Goal: Transaction & Acquisition: Book appointment/travel/reservation

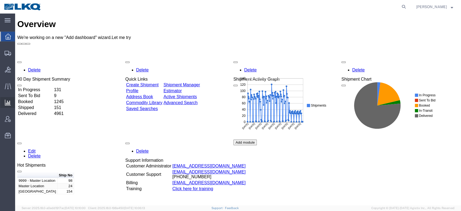
click at [0, 0] on span "Ad Hoc Reports" at bounding box center [0, 0] width 0 height 0
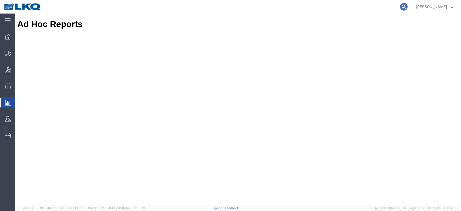
click at [408, 5] on icon at bounding box center [404, 7] width 8 height 8
paste input "56730496"
type input "56730496"
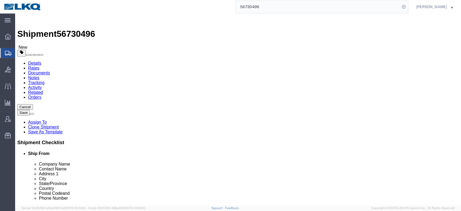
select select "30523"
select select "30604"
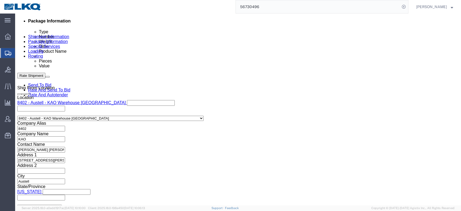
click div
click button "Apply"
click button "Rate Shipment"
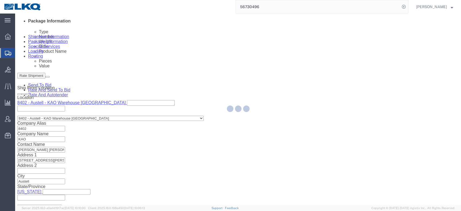
type button "Rate Shipment"
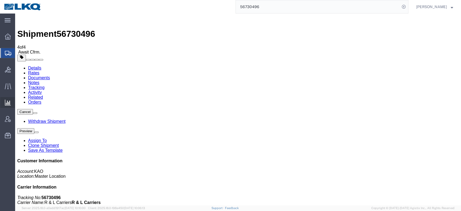
click at [0, 0] on span "Ad Hoc Reports" at bounding box center [0, 0] width 0 height 0
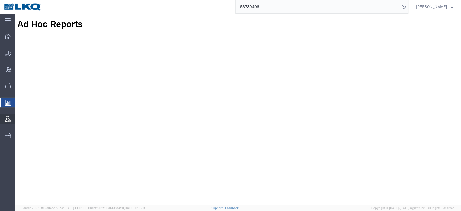
click at [9, 119] on icon at bounding box center [8, 119] width 6 height 6
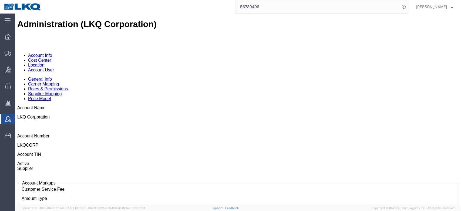
click at [45, 63] on link "Location" at bounding box center [36, 65] width 16 height 5
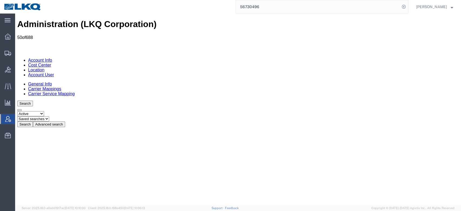
click at [127, 101] on div "Search Select status Active All Inactive Saved searches Search Advanced search …" at bounding box center [238, 114] width 442 height 26
click at [65, 121] on button "Advanced search" at bounding box center [49, 124] width 32 height 6
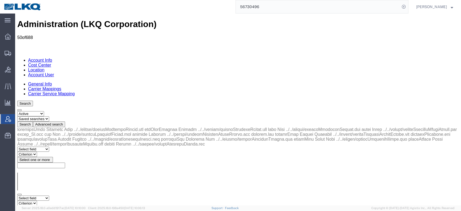
click at [49, 195] on select "Select field Address City Country County Location Name Location Num Master Loca…" at bounding box center [33, 197] width 32 height 5
select select "city"
click at [17, 195] on select "Select field Address City Country County Location Name Location Num Master Loca…" at bounding box center [33, 197] width 32 height 5
click at [50, 201] on select "Criterion contains does not contain is is blank is not blank starts with" at bounding box center [33, 203] width 32 height 5
select select "contains"
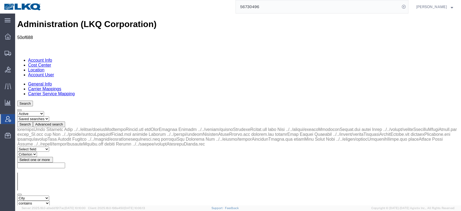
click at [50, 201] on select "Criterion contains does not contain is is blank is not blank starts with" at bounding box center [33, 203] width 32 height 5
click at [65, 206] on input "text" at bounding box center [41, 209] width 48 height 6
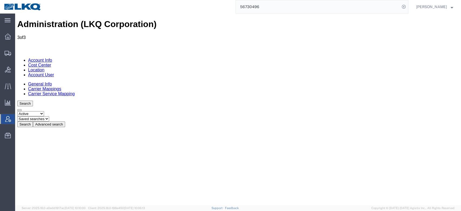
click at [65, 121] on button "Advanced search" at bounding box center [49, 124] width 32 height 6
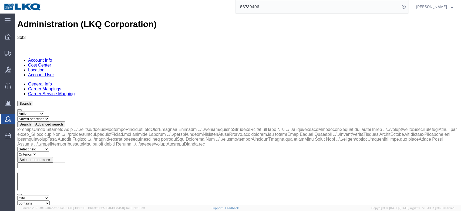
click at [65, 206] on input "santa fe springs" at bounding box center [41, 209] width 48 height 6
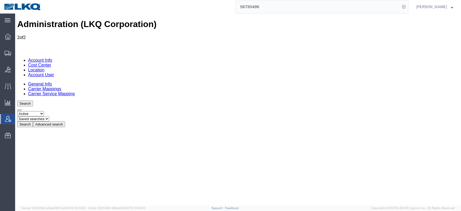
click at [65, 121] on button "Advanced search" at bounding box center [49, 124] width 32 height 6
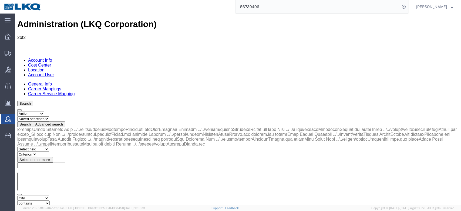
click at [65, 206] on input "bethlehem" at bounding box center [41, 209] width 48 height 6
type input "redding"
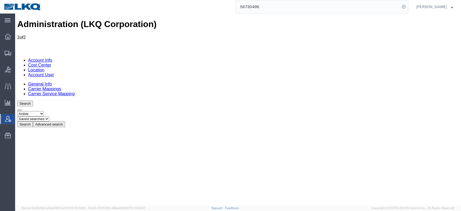
click at [65, 121] on button "Advanced search" at bounding box center [49, 124] width 32 height 6
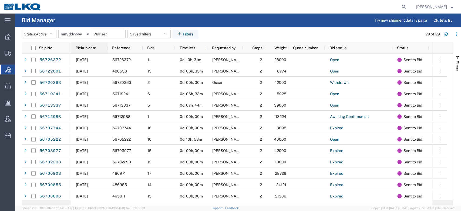
click at [85, 48] on span "Pickup date" at bounding box center [86, 48] width 21 height 4
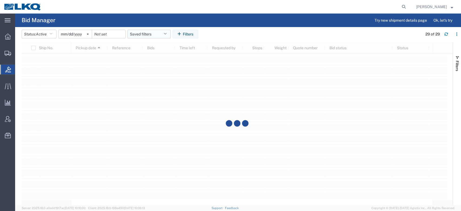
click at [149, 35] on button "Saved filters" at bounding box center [149, 34] width 43 height 9
click at [162, 58] on span "No PGW/LTL" at bounding box center [163, 58] width 71 height 10
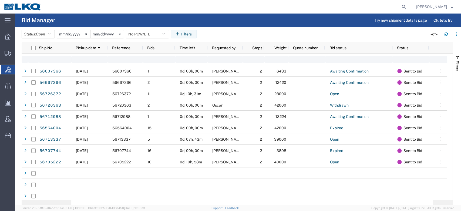
type input "2025-01-01"
type input "2025-12-31"
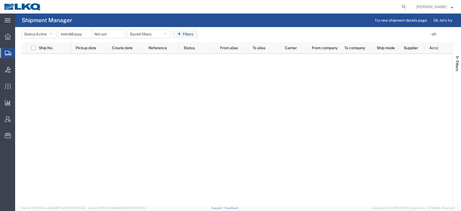
click at [88, 49] on span "Pickup date" at bounding box center [86, 48] width 21 height 4
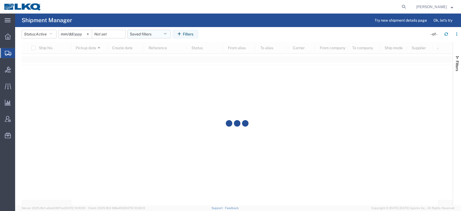
click at [139, 33] on button "Saved filters" at bounding box center [149, 34] width 43 height 9
click at [154, 68] on span "No PGW/LTL" at bounding box center [163, 68] width 71 height 10
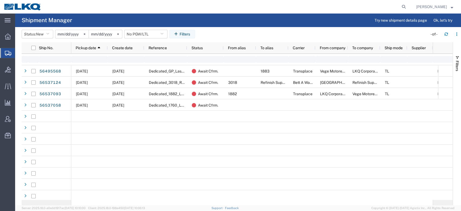
type input "2025-01-01"
type input "2025-12-31"
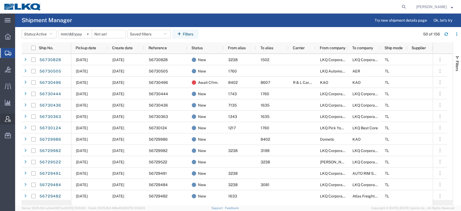
click at [11, 119] on icon at bounding box center [8, 119] width 6 height 6
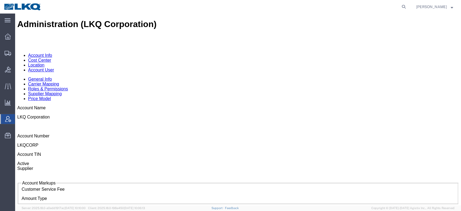
click at [45, 63] on link "Location" at bounding box center [36, 65] width 16 height 5
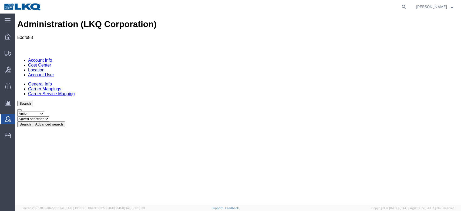
click at [134, 101] on div "Search Select status Active All Inactive Saved searches Search Advanced search …" at bounding box center [238, 114] width 442 height 26
click at [65, 121] on button "Advanced search" at bounding box center [49, 124] width 32 height 6
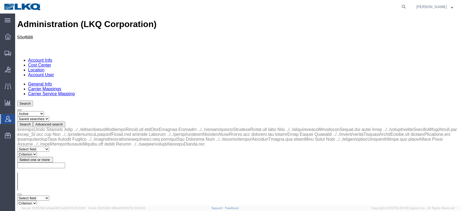
click at [49, 195] on select "Select field Address City Country County Location Name Location Num Master Loca…" at bounding box center [33, 197] width 32 height 5
select select "city"
click at [17, 195] on select "Select field Address City Country County Location Name Location Num Master Loca…" at bounding box center [33, 197] width 32 height 5
drag, startPoint x: 97, startPoint y: 100, endPoint x: 84, endPoint y: 85, distance: 19.0
click at [50, 201] on select "Criterion contains does not contain is is blank is not blank starts with" at bounding box center [33, 203] width 32 height 5
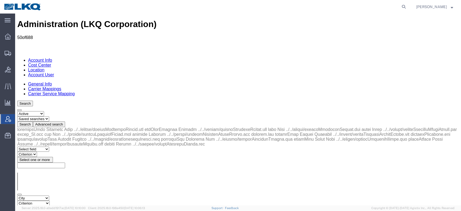
select select "contains"
click at [50, 201] on select "Criterion contains does not contain is is blank is not blank starts with" at bounding box center [33, 203] width 32 height 5
click at [65, 206] on input "text" at bounding box center [41, 209] width 48 height 6
type input "Kansas City"
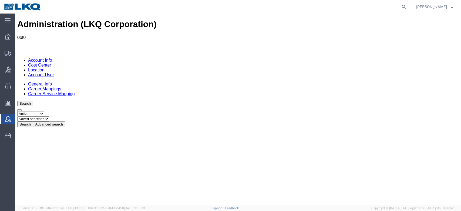
click at [65, 121] on button "Advanced search" at bounding box center [49, 124] width 32 height 6
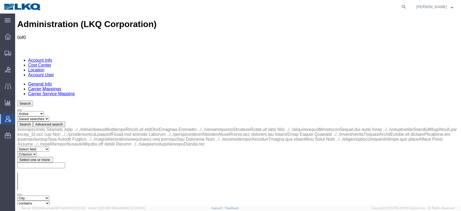
click at [65, 206] on input "Kansas City" at bounding box center [41, 209] width 48 height 6
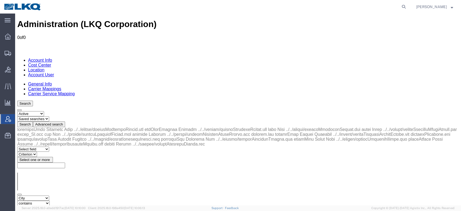
click at [65, 206] on input "Kansas City" at bounding box center [41, 209] width 48 height 6
type input "santa fe springs"
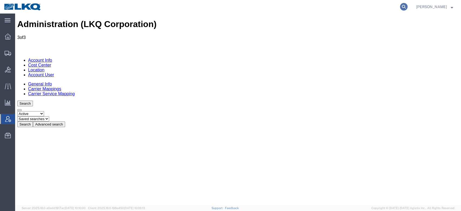
click at [408, 5] on icon at bounding box center [404, 7] width 8 height 8
paste input "56454008"
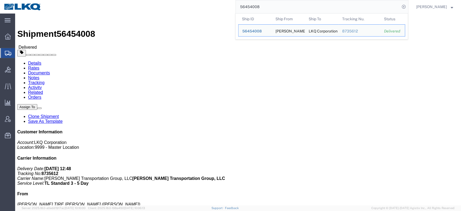
click at [256, 7] on input "56454008" at bounding box center [318, 6] width 164 height 13
paste input "20976"
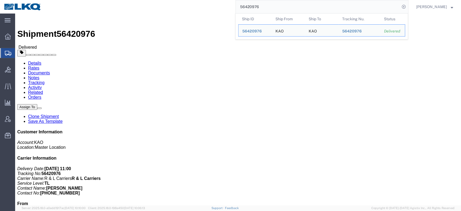
click at [261, 5] on input "56420976" at bounding box center [318, 6] width 164 height 13
paste input "90730"
click at [279, 8] on input "56490730" at bounding box center [318, 6] width 164 height 13
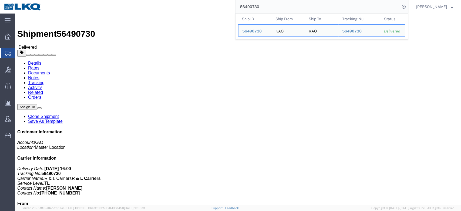
paste input "35802"
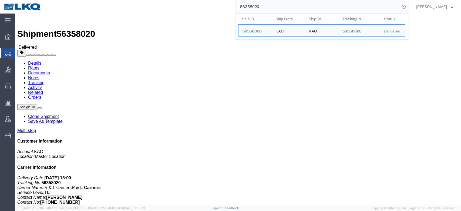
click at [262, 11] on input "56358020" at bounding box center [318, 6] width 164 height 13
paste input "413087"
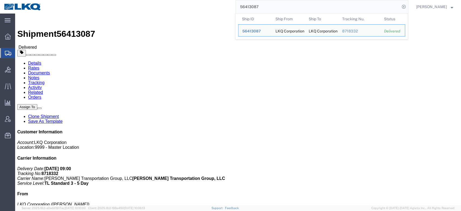
click at [260, 11] on input "56413087" at bounding box center [318, 6] width 164 height 13
paste input "360198"
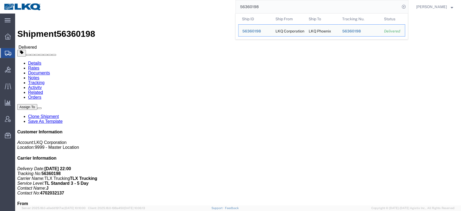
click at [255, 4] on input "56360198" at bounding box center [318, 6] width 164 height 13
paste input "49594"
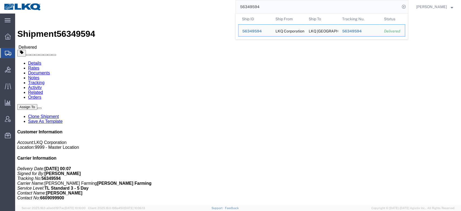
click div "Leg 1 - Truckload Vehicle 1: Standard Dry Van (53 Feet) Number of trucks: 1"
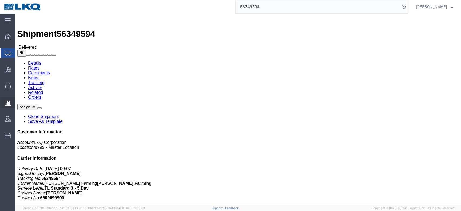
click at [0, 0] on span "Ad Hoc Reports" at bounding box center [0, 0] width 0 height 0
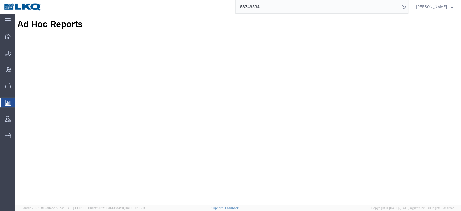
click at [256, 7] on input "56349594" at bounding box center [318, 6] width 164 height 13
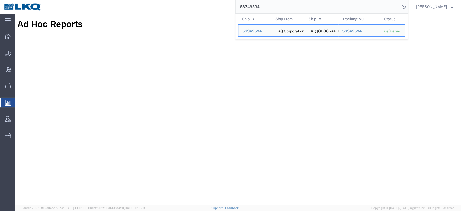
click at [256, 7] on input "56349594" at bounding box center [318, 6] width 164 height 13
paste input "690302"
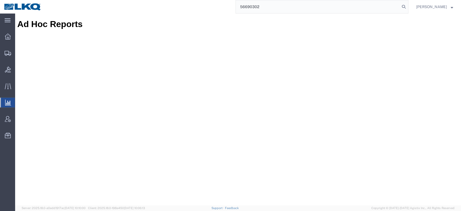
type input "56690302"
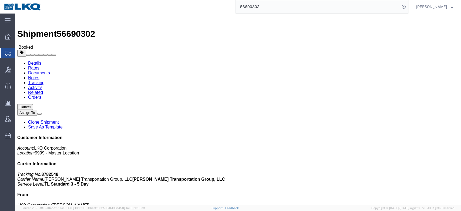
click link "Rates"
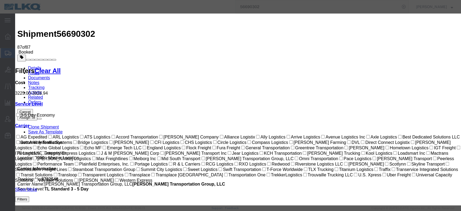
type input "3125"
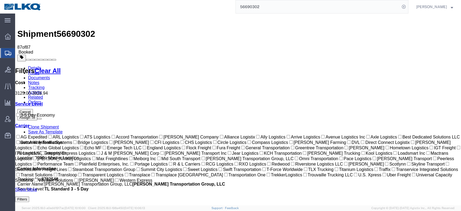
drag, startPoint x: 111, startPoint y: 47, endPoint x: 95, endPoint y: 33, distance: 20.3
click at [39, 80] on link "Notes" at bounding box center [33, 82] width 11 height 5
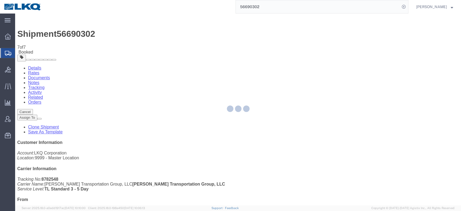
select select "BID_NOTES"
select select "PRIVATE_TO_ACCOUNT"
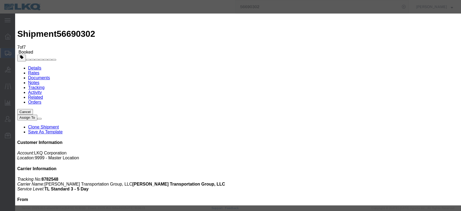
type textarea "DAT: $3494, Original: $3149"
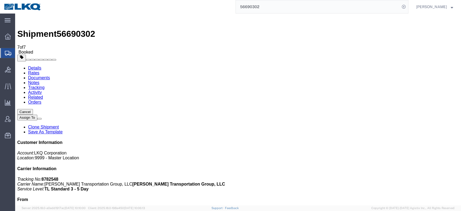
click at [259, 9] on input "56690302" at bounding box center [318, 6] width 164 height 13
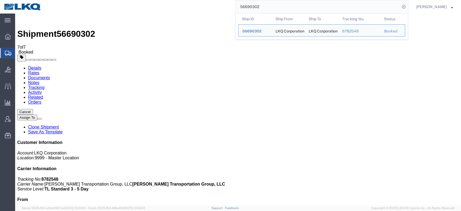
click at [259, 9] on input "56690302" at bounding box center [318, 6] width 164 height 13
paste input "701207"
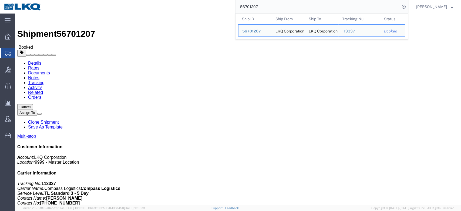
click button "button"
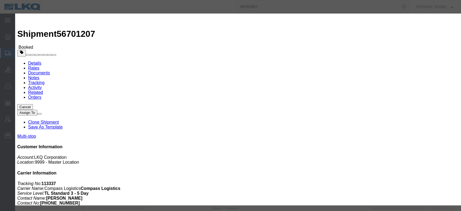
click div "Sep 06 2025 5:00 PM"
click button "Apply"
click button "Save"
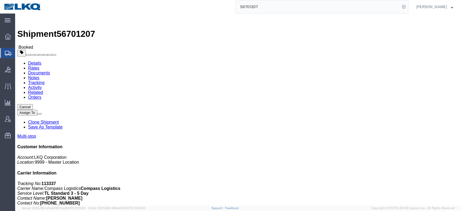
click button "Close"
click at [271, 12] on input "56701207" at bounding box center [318, 6] width 164 height 13
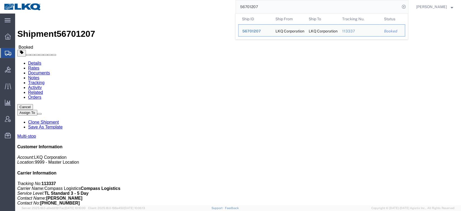
click at [271, 12] on input "56701207" at bounding box center [318, 6] width 164 height 13
paste input "8"
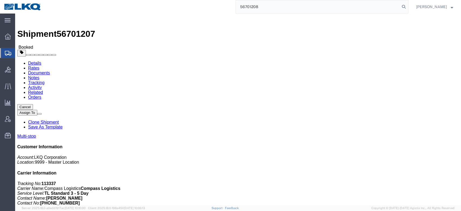
type input "56701208"
click span "button"
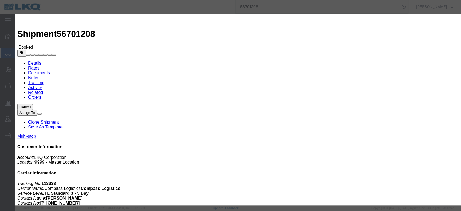
click div "Sep 07 2025 5:00 PM"
click button "Apply"
click button "Save"
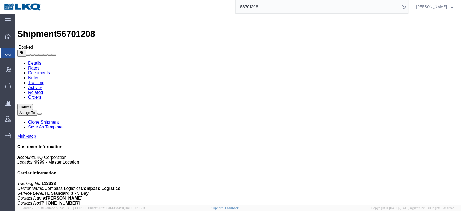
click button "Close"
click at [313, 2] on input "56701208" at bounding box center [318, 6] width 164 height 13
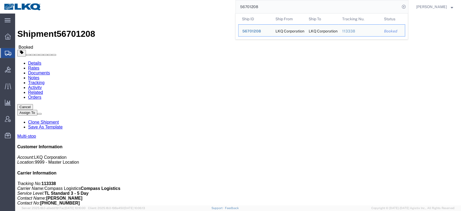
click at [313, 2] on input "56701208" at bounding box center [318, 6] width 164 height 13
paste input "20363"
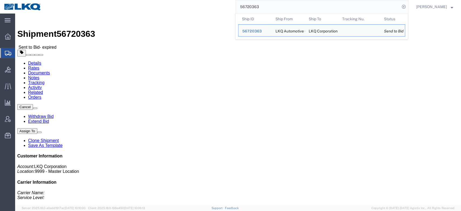
click link "Activity"
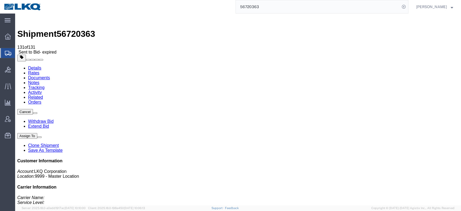
drag, startPoint x: 255, startPoint y: 62, endPoint x: 186, endPoint y: 106, distance: 81.8
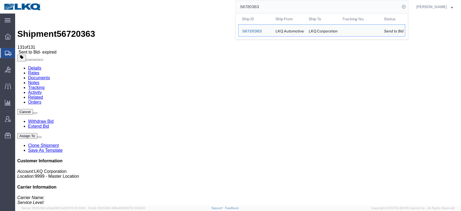
click at [262, 12] on input "56720363" at bounding box center [318, 6] width 164 height 13
paste input "02224"
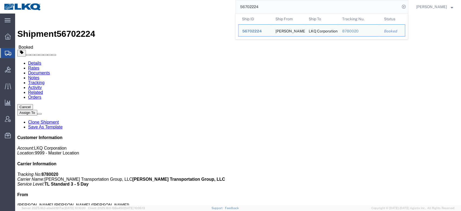
click at [262, 8] on input "56702224" at bounding box center [318, 6] width 164 height 13
paste input "31126"
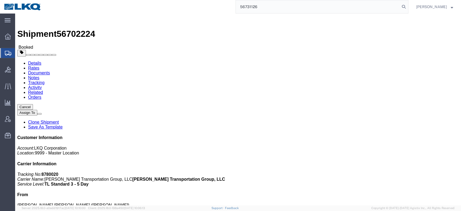
type input "56731126"
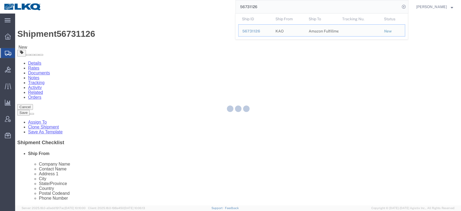
select select "30605"
select select
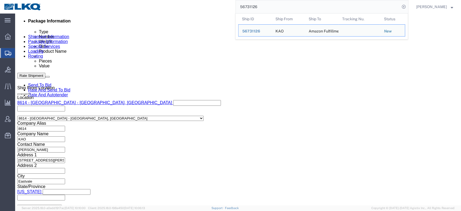
scroll to position [279, 0]
click div
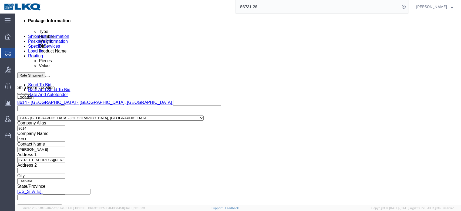
scroll to position [281, 0]
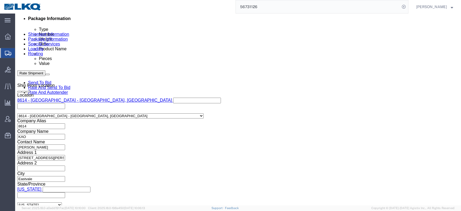
click button "Apply"
click button "Rate Shipment"
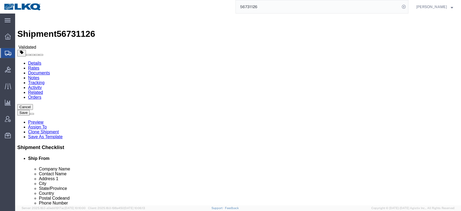
click at [37, 61] on link "Details" at bounding box center [34, 63] width 13 height 5
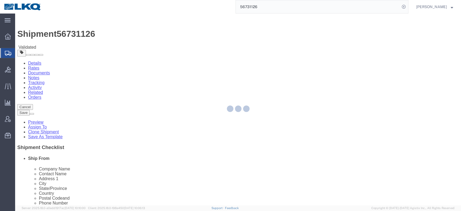
select select "30605"
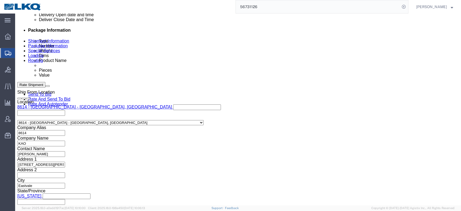
scroll to position [274, 0]
click link "Send To Bid"
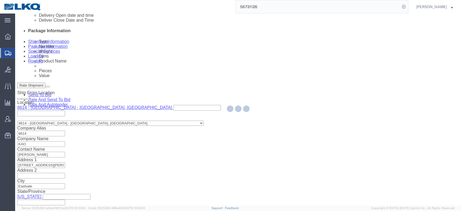
select select "TL"
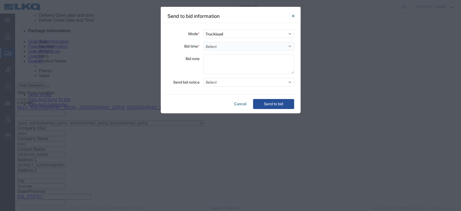
click at [216, 48] on select "Select 30 Min (Rush) 1 Hour (Rush) 2 Hours (Rush) 4 Hours (Rush) 8 Hours (Rush)…" at bounding box center [249, 46] width 91 height 9
select select "24"
click at [204, 42] on select "Select 30 Min (Rush) 1 Hour (Rush) 2 Hours (Rush) 4 Hours (Rush) 8 Hours (Rush)…" at bounding box center [249, 46] width 91 height 9
click at [228, 79] on button "Select" at bounding box center [249, 82] width 91 height 9
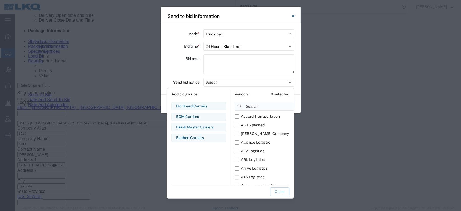
click at [253, 106] on input at bounding box center [276, 106] width 83 height 9
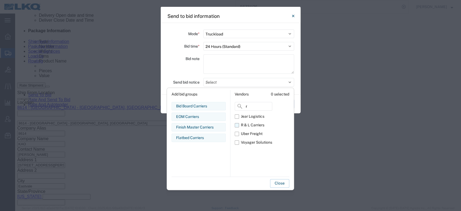
type input "r"
click at [236, 127] on label "R & L Carriers" at bounding box center [254, 125] width 38 height 9
click at [0, 0] on input "R & L Carriers" at bounding box center [0, 0] width 0 height 0
click at [278, 184] on button "Close" at bounding box center [279, 183] width 19 height 9
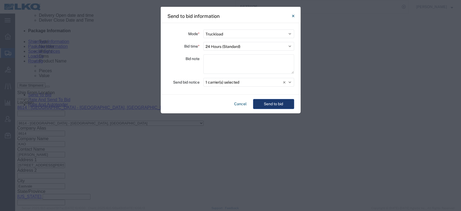
click at [269, 104] on button "Send to bid" at bounding box center [273, 104] width 41 height 10
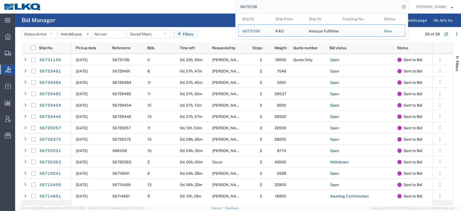
click at [258, 6] on input "56731126" at bounding box center [318, 6] width 164 height 13
paste input "search"
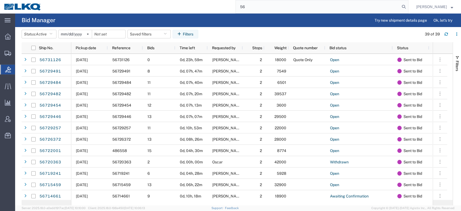
type input "5"
paste input "56731126"
type input "56731126"
click at [408, 9] on icon at bounding box center [404, 7] width 8 height 8
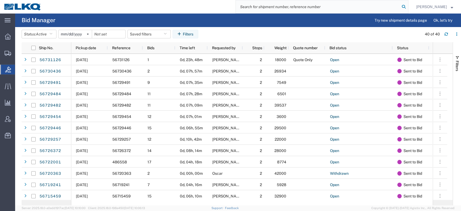
paste input "56731126"
type input "56731126"
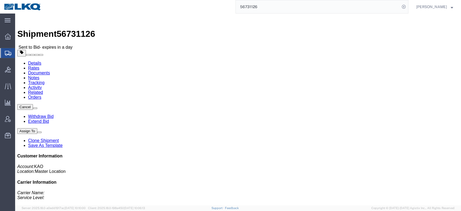
click link "Rates"
